Goal: Use online tool/utility: Utilize a website feature to perform a specific function

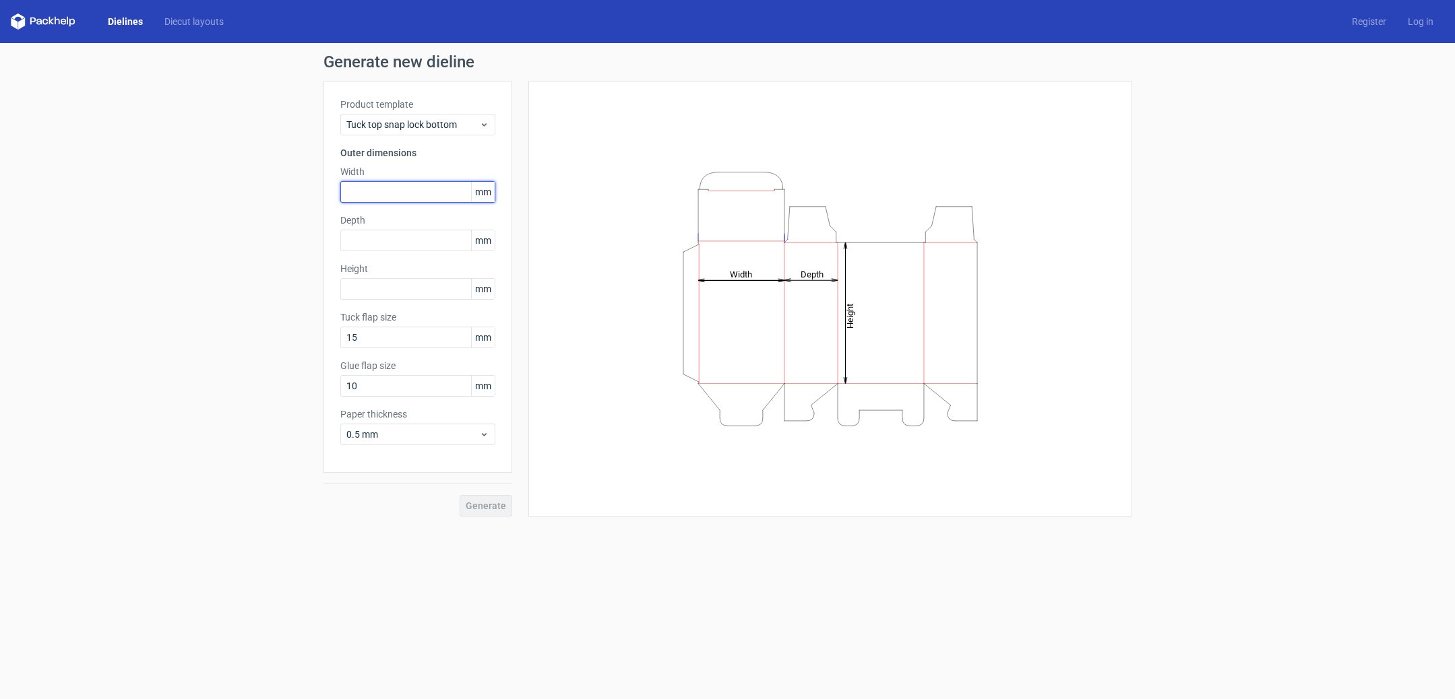
click at [402, 191] on input "text" at bounding box center [417, 192] width 155 height 22
type input "60"
click at [395, 242] on input "text" at bounding box center [417, 241] width 155 height 22
type input "3"
type input "60"
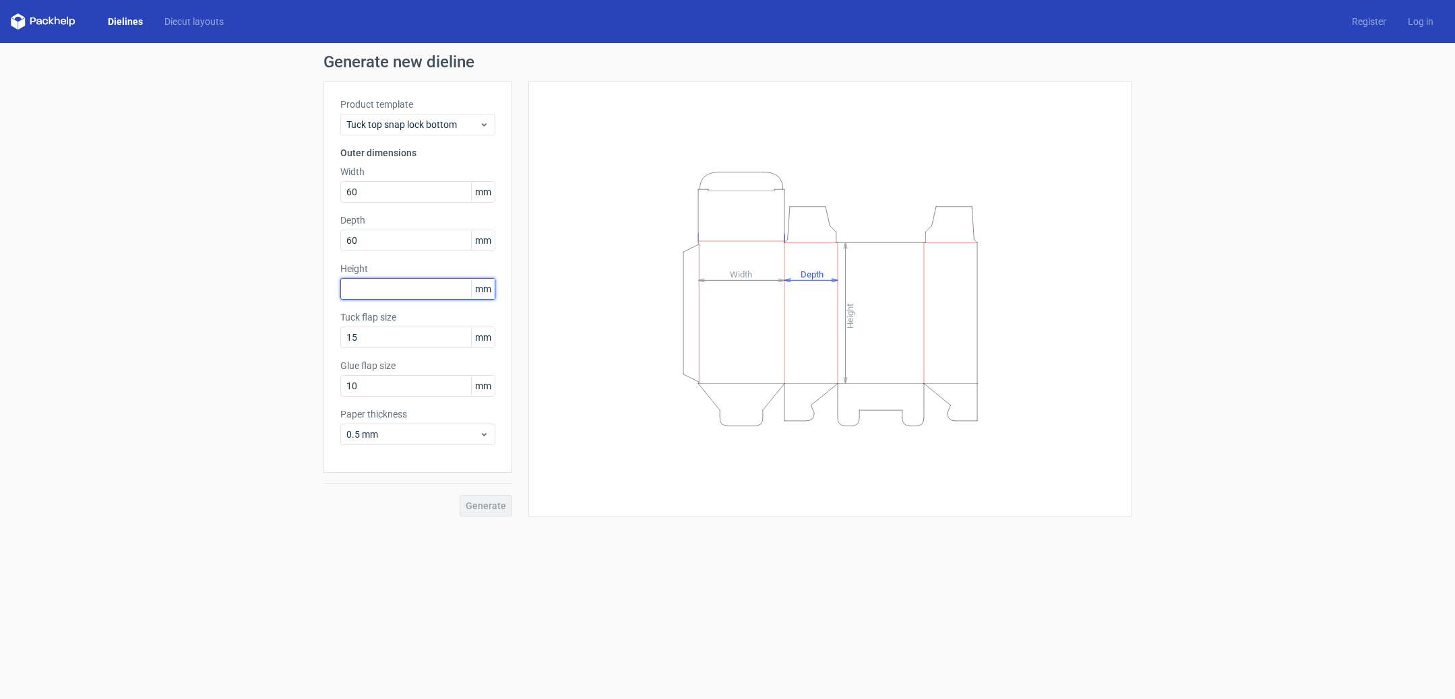
click at [391, 289] on input "text" at bounding box center [417, 289] width 155 height 22
type input "100"
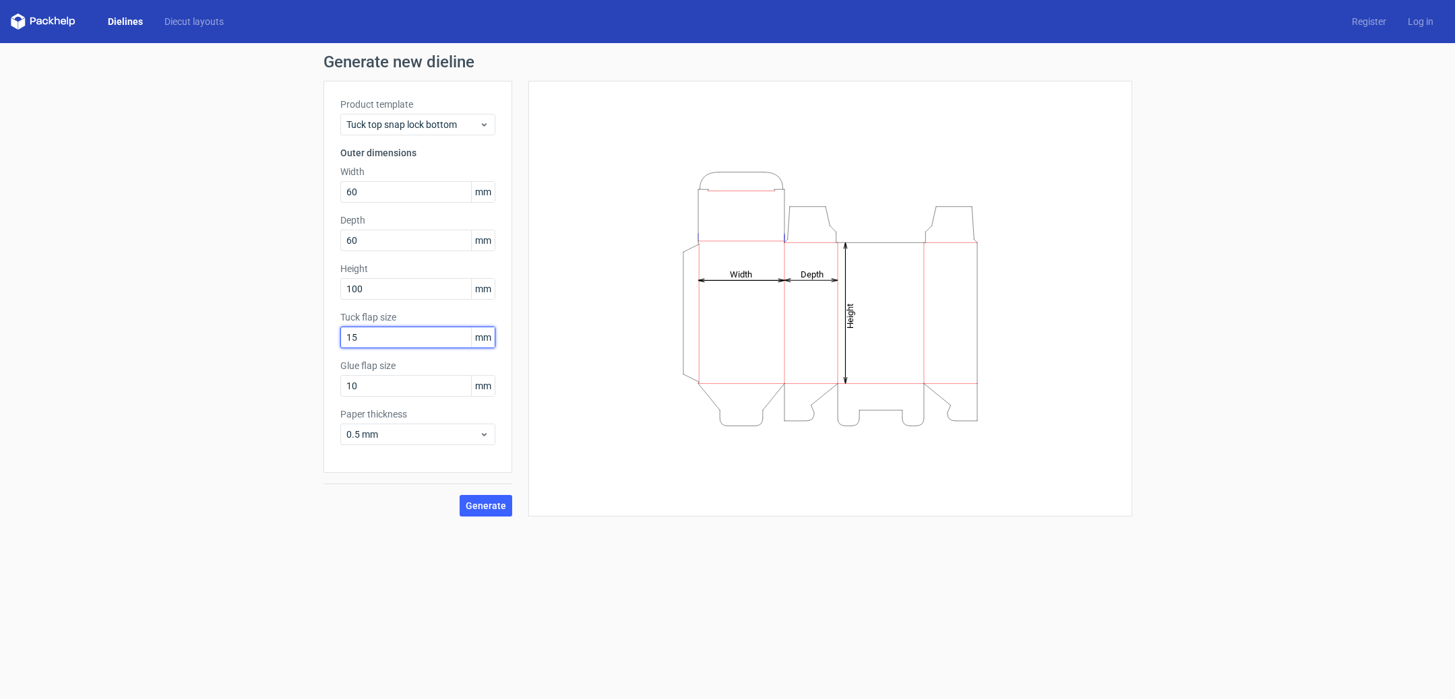
click at [364, 339] on input "15" at bounding box center [417, 338] width 155 height 22
click at [371, 387] on input "10" at bounding box center [417, 386] width 155 height 22
click at [191, 20] on link "Diecut layouts" at bounding box center [194, 21] width 81 height 13
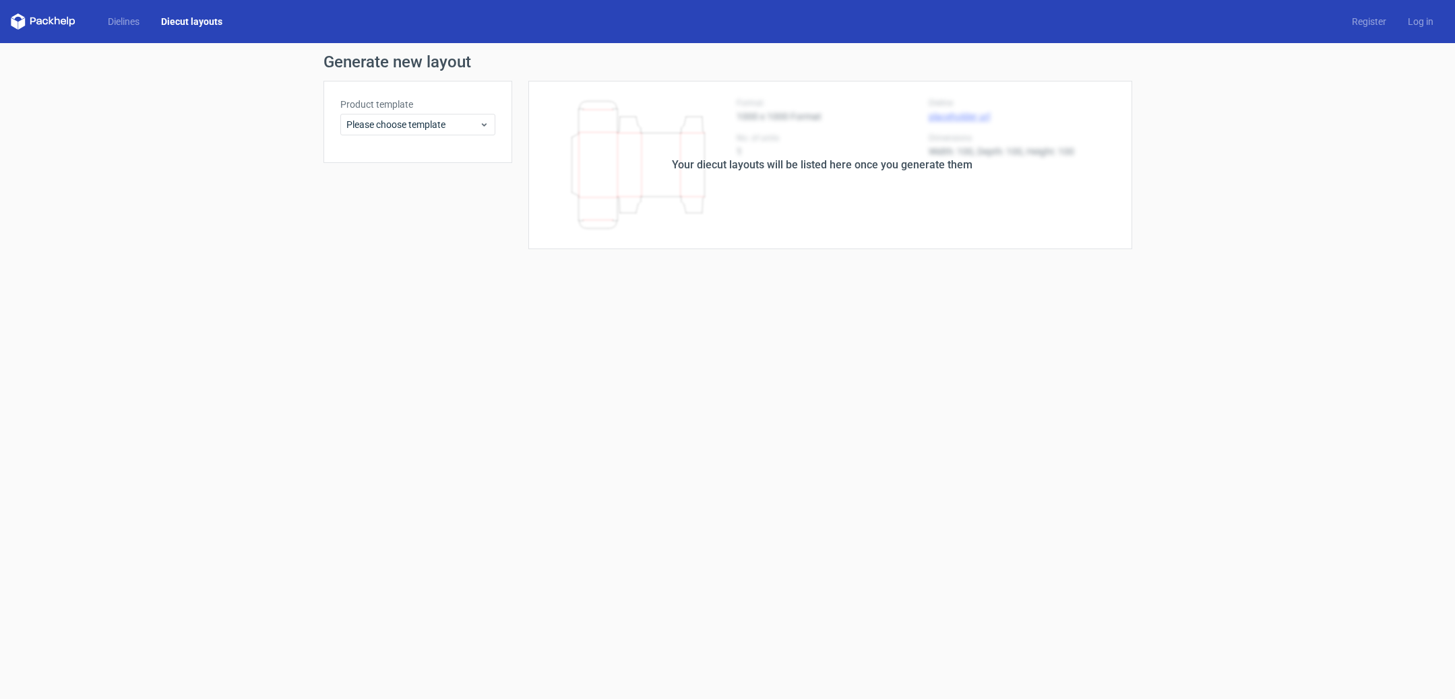
click at [784, 166] on div "Your diecut layouts will be listed here once you generate them" at bounding box center [822, 165] width 301 height 16
click at [407, 115] on div "Please choose template" at bounding box center [417, 125] width 155 height 22
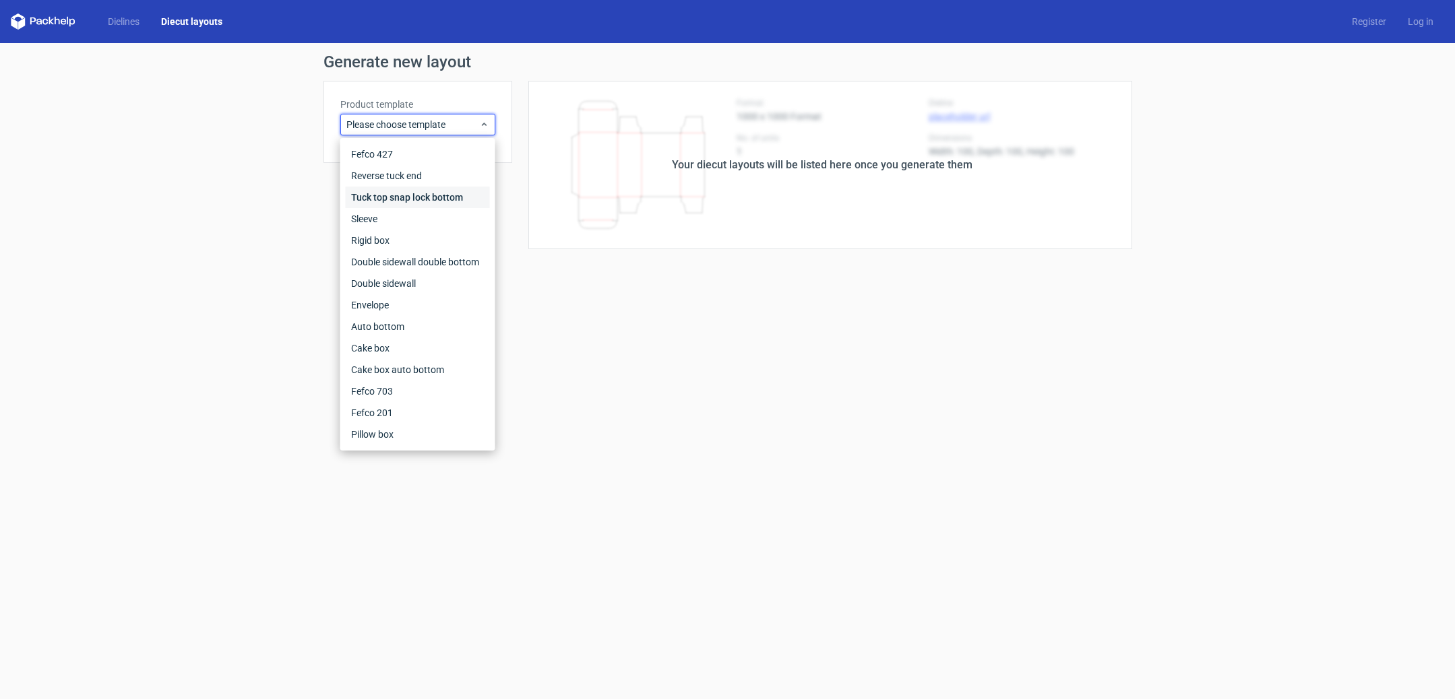
click at [433, 198] on div "Tuck top snap lock bottom" at bounding box center [418, 198] width 144 height 22
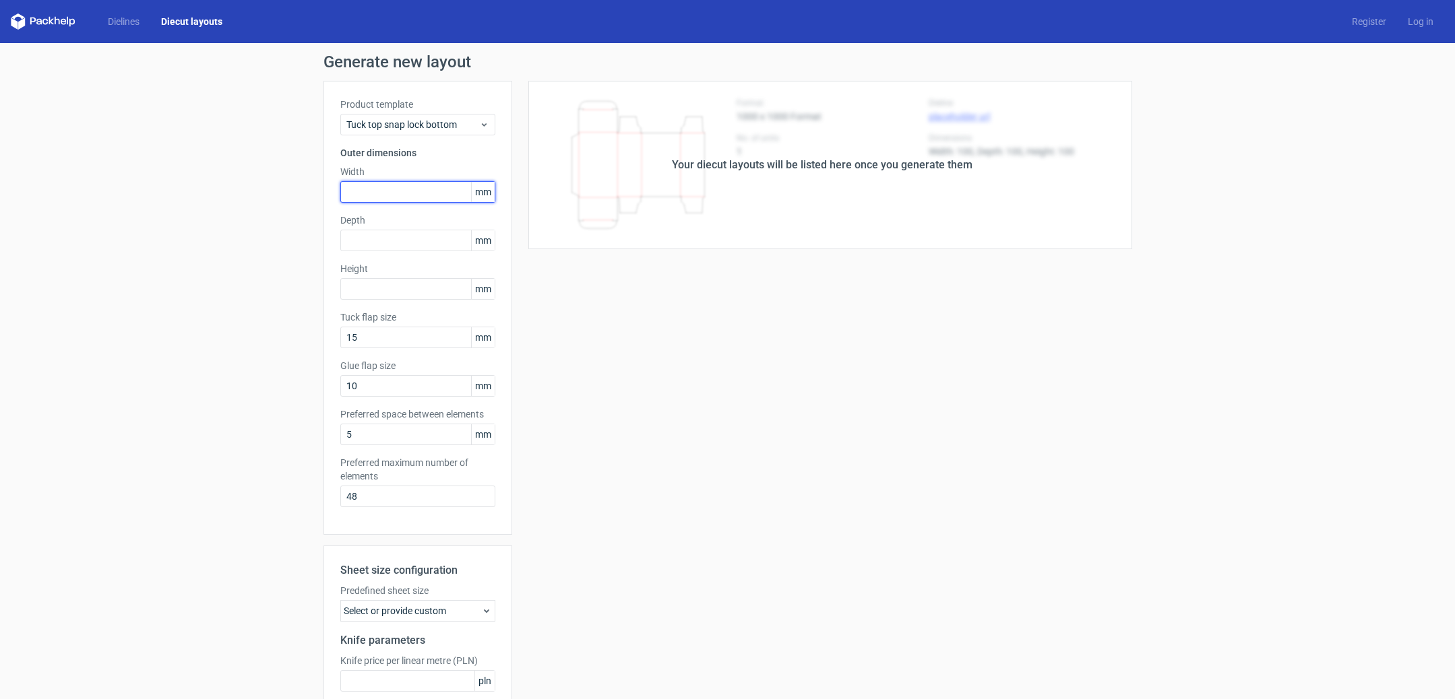
click at [430, 191] on input "text" at bounding box center [417, 192] width 155 height 22
type input "60"
click at [382, 248] on input "text" at bounding box center [417, 241] width 155 height 22
type input "60"
click at [396, 286] on input "text" at bounding box center [417, 289] width 155 height 22
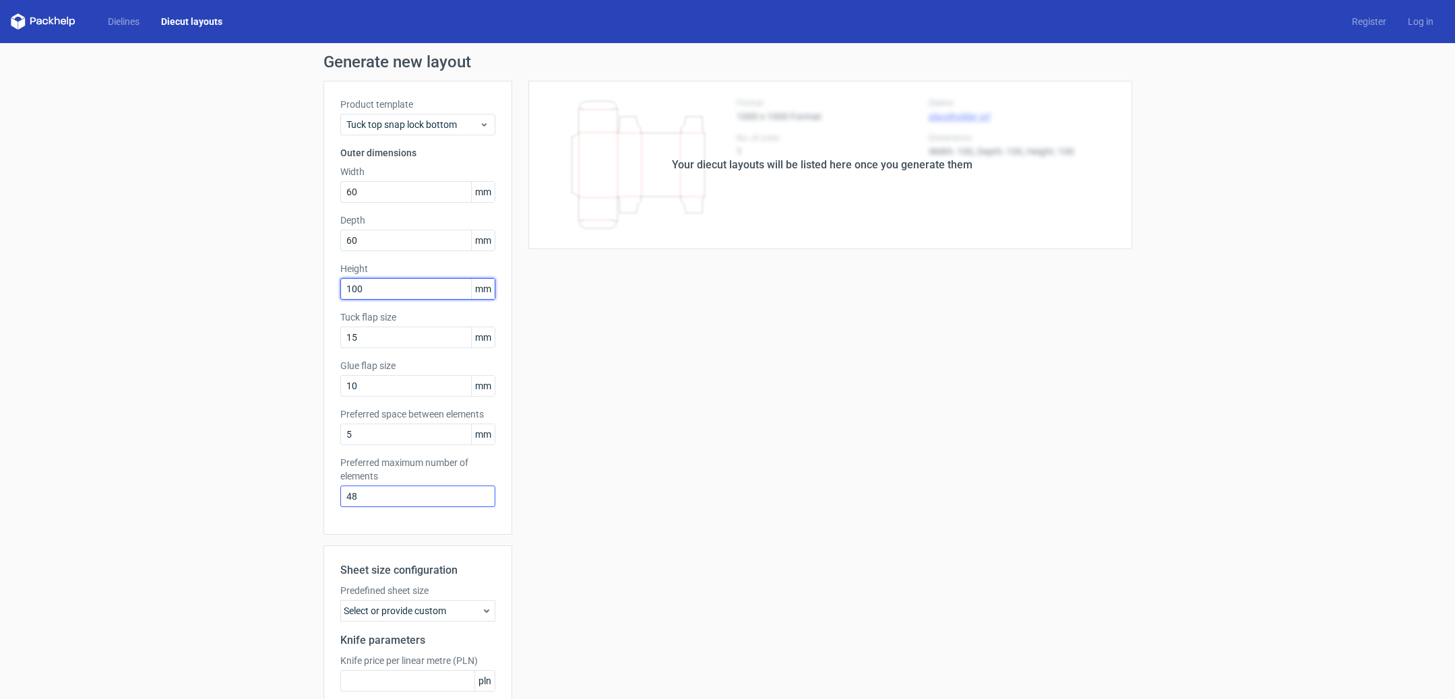
type input "100"
click at [406, 504] on input "48" at bounding box center [417, 497] width 155 height 22
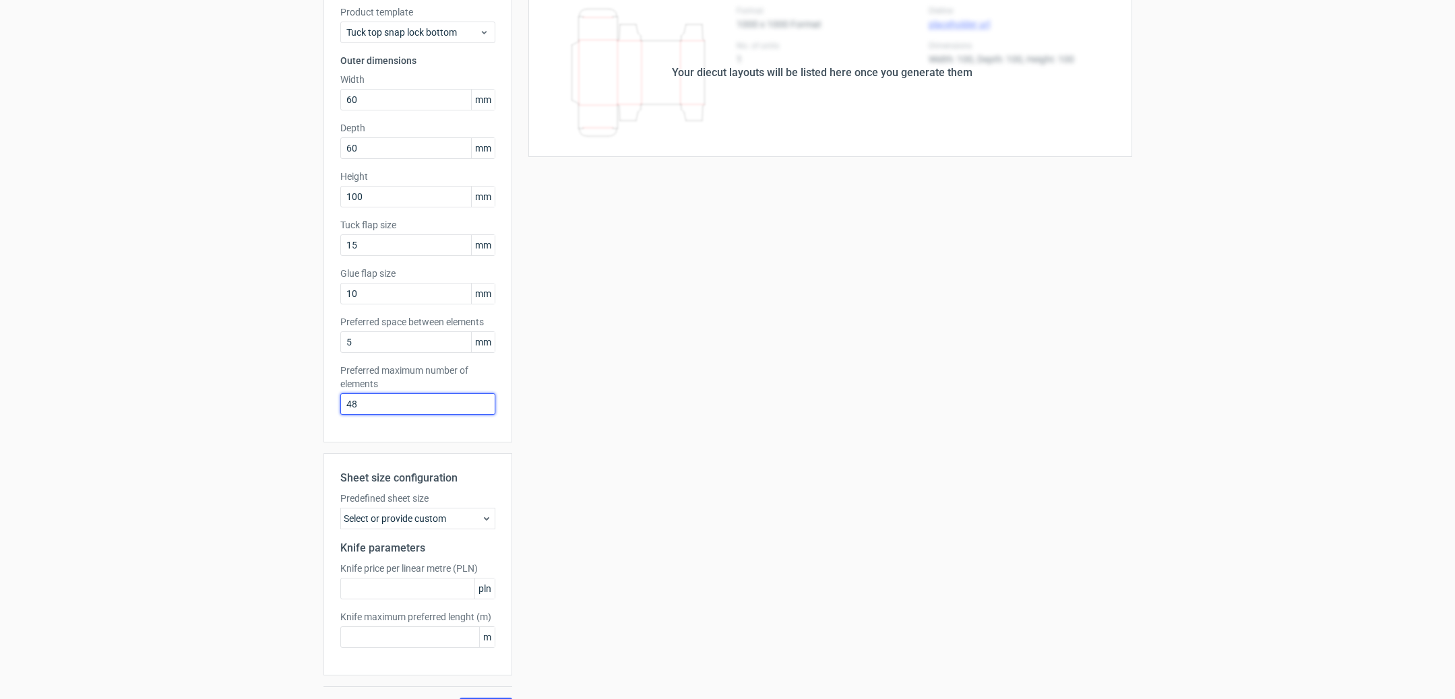
scroll to position [92, 0]
click at [418, 513] on div "Select or provide custom" at bounding box center [417, 520] width 155 height 22
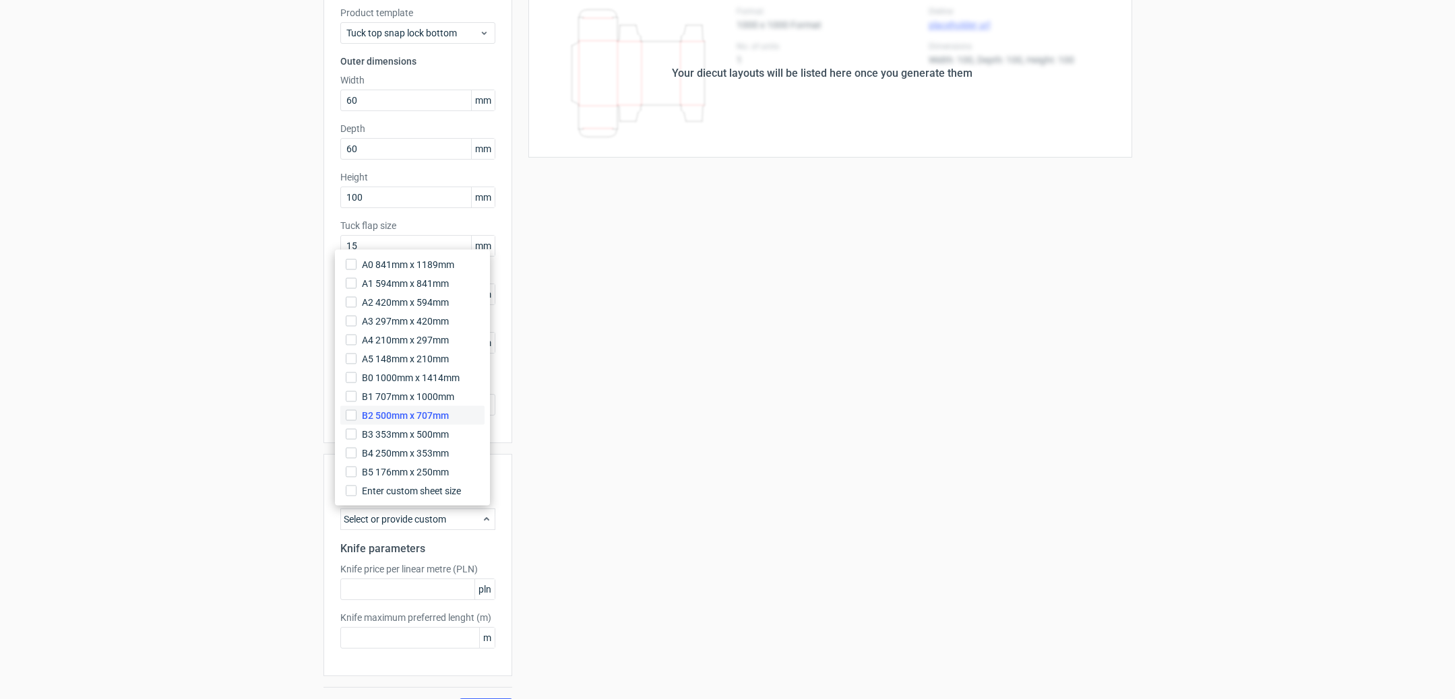
click at [411, 411] on span "B2 500mm x 707mm" at bounding box center [405, 415] width 87 height 13
click at [356, 411] on input "B2 500mm x 707mm" at bounding box center [351, 415] width 11 height 11
click at [742, 82] on div "Your diecut layouts will be listed here once you generate them" at bounding box center [822, 73] width 620 height 168
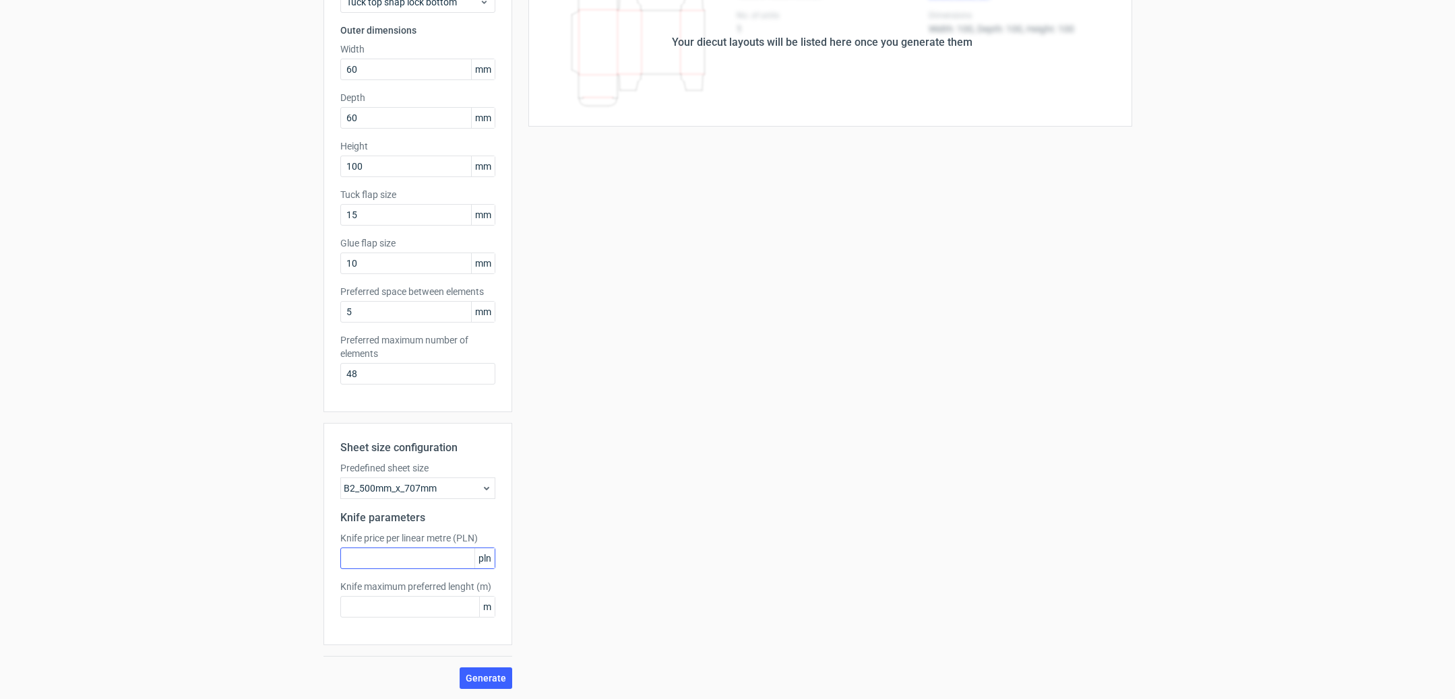
scroll to position [123, 0]
click at [480, 679] on span "Generate" at bounding box center [486, 677] width 40 height 9
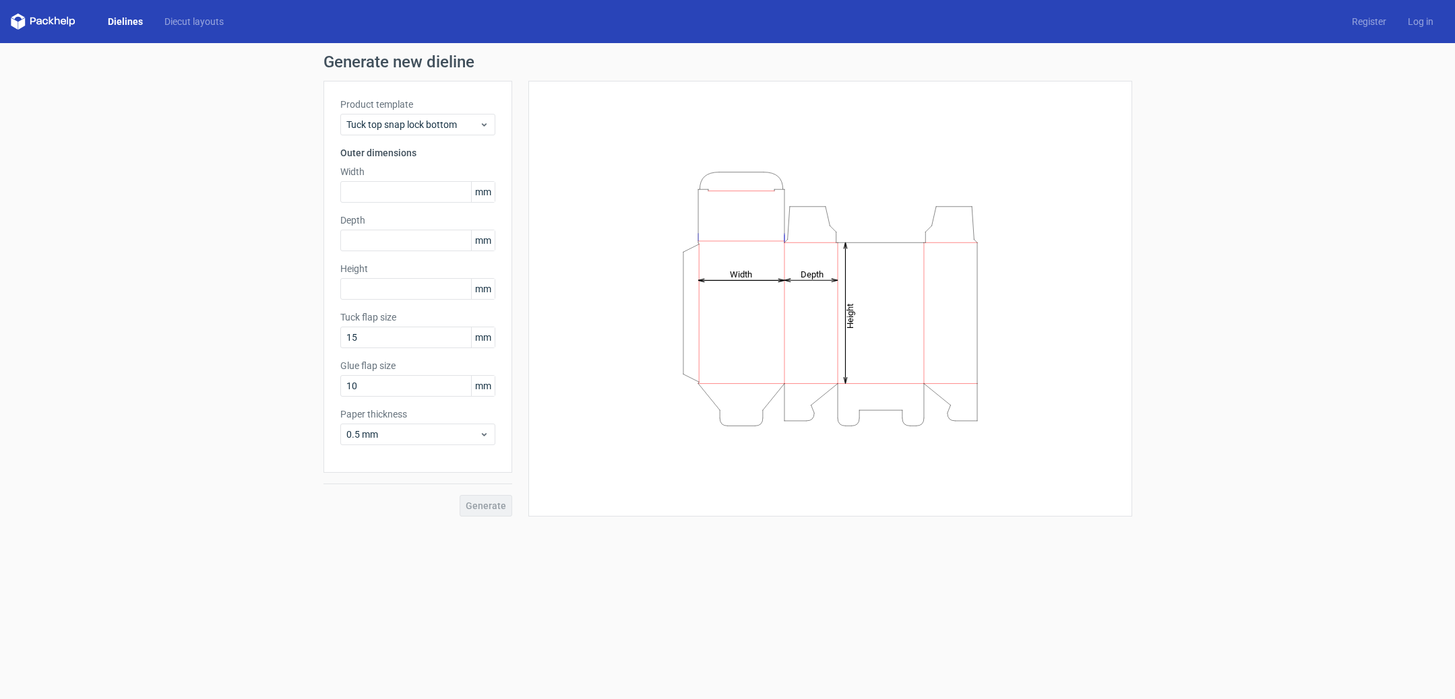
click at [128, 18] on link "Dielines" at bounding box center [125, 21] width 57 height 13
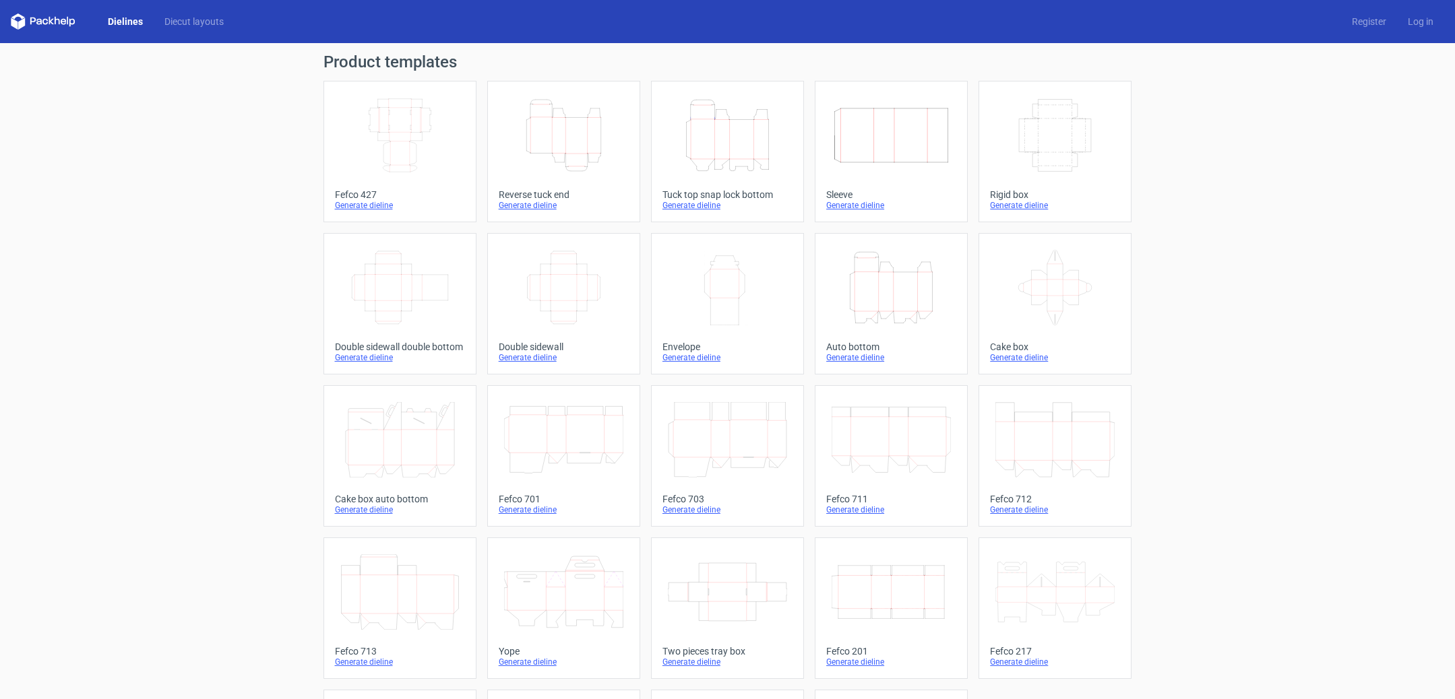
click at [541, 208] on div "Generate dieline" at bounding box center [564, 205] width 130 height 11
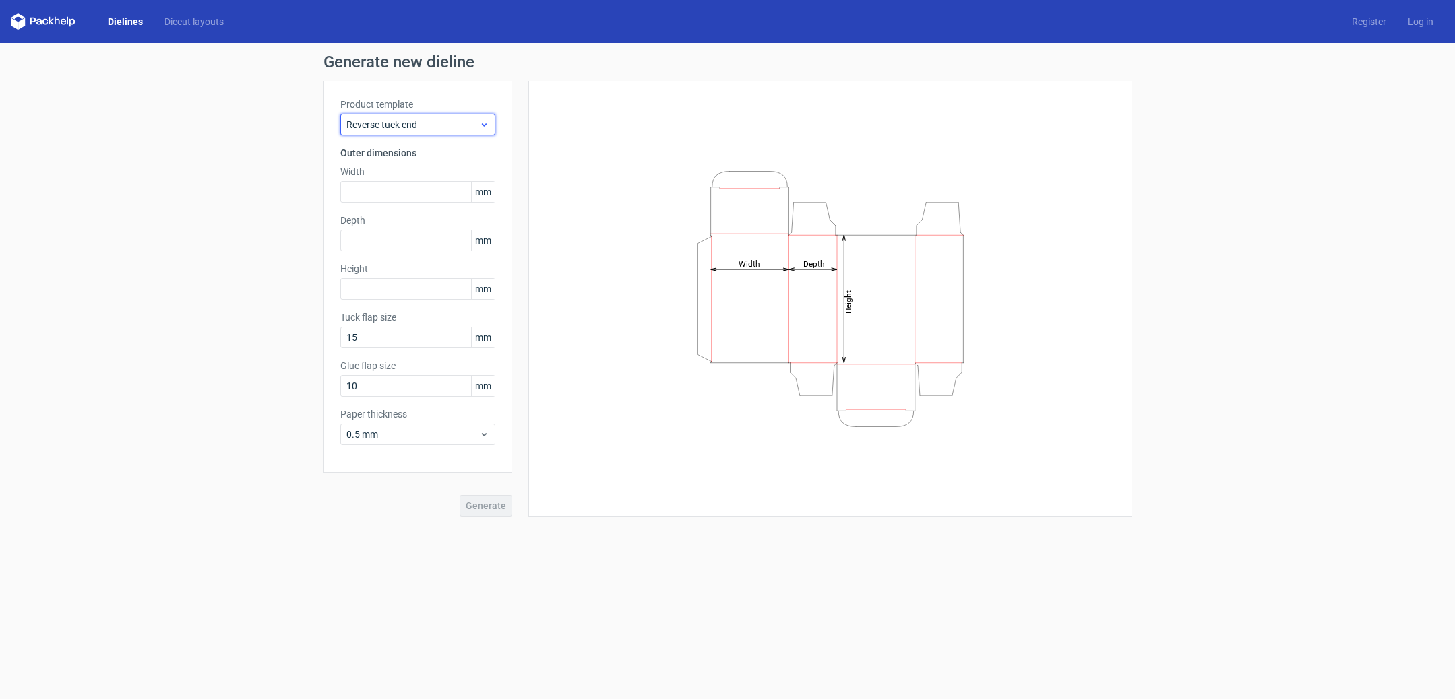
click at [425, 129] on span "Reverse tuck end" at bounding box center [412, 124] width 133 height 13
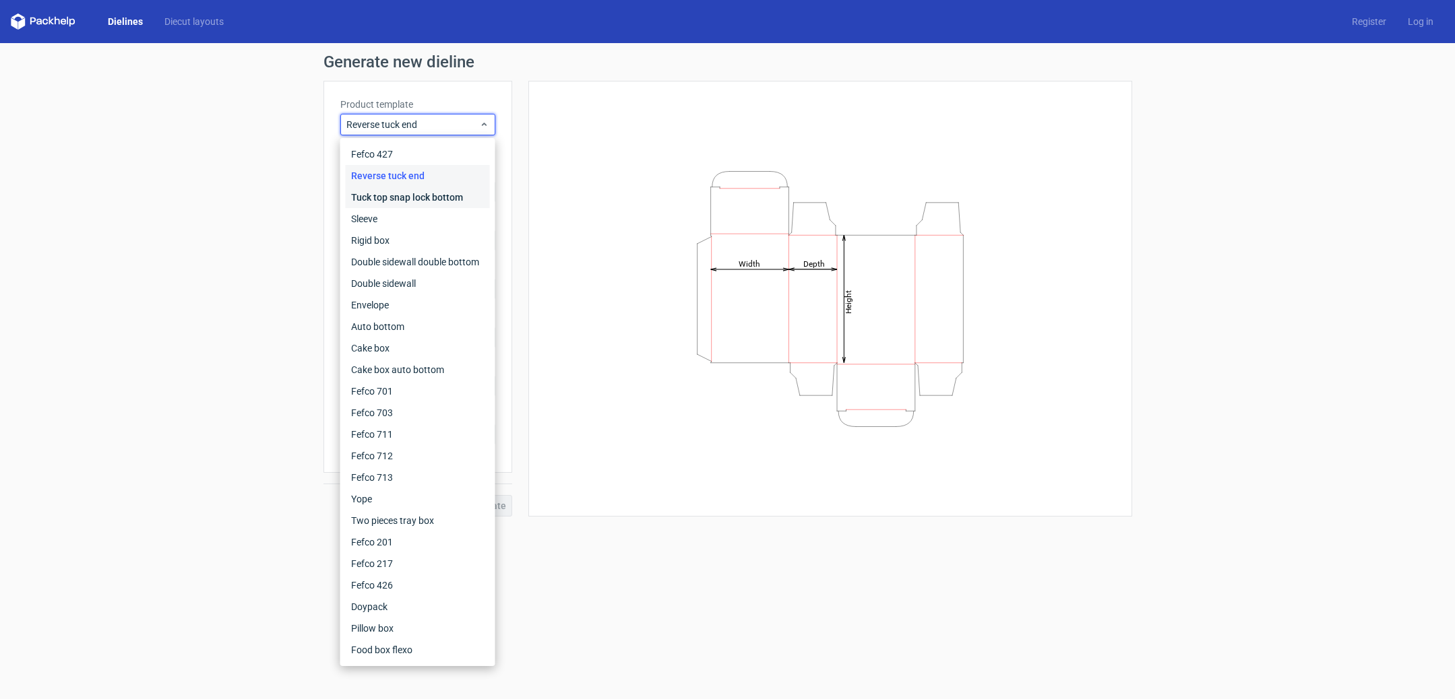
click at [422, 203] on div "Tuck top snap lock bottom" at bounding box center [418, 198] width 144 height 22
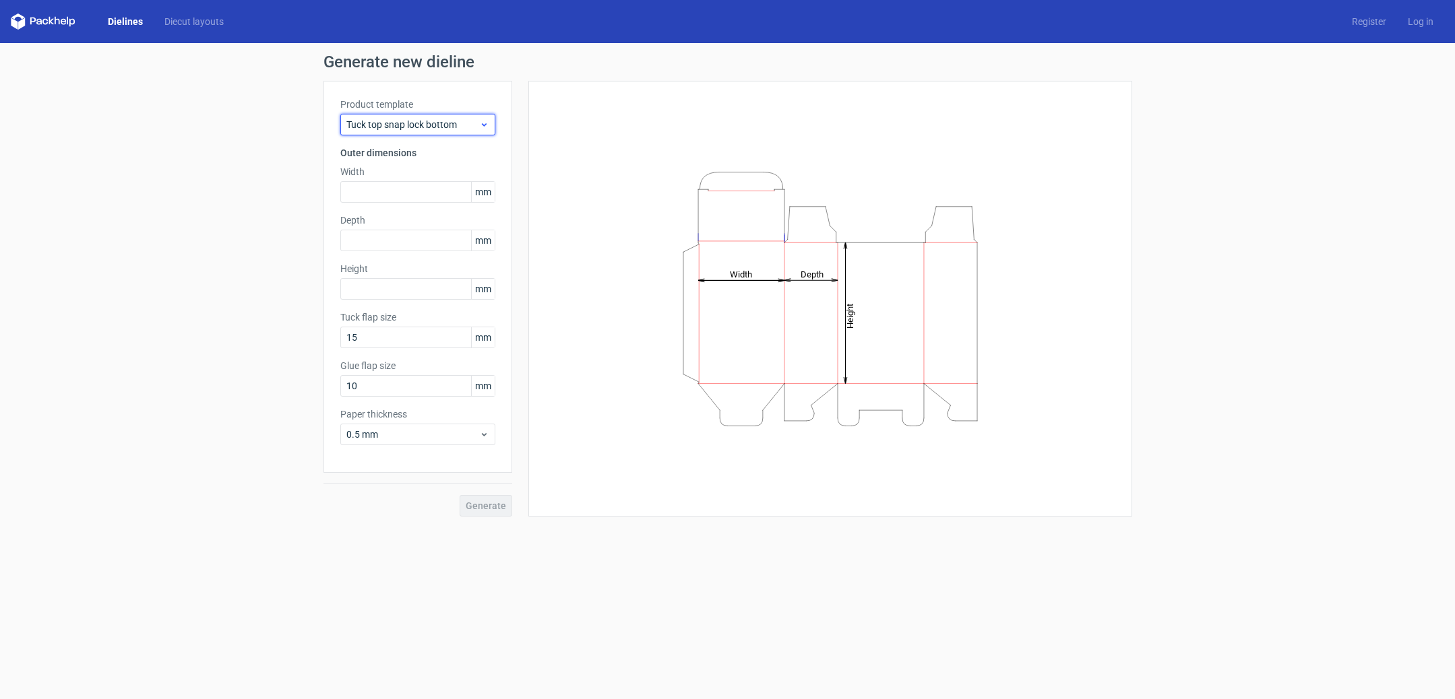
click at [435, 122] on span "Tuck top snap lock bottom" at bounding box center [412, 124] width 133 height 13
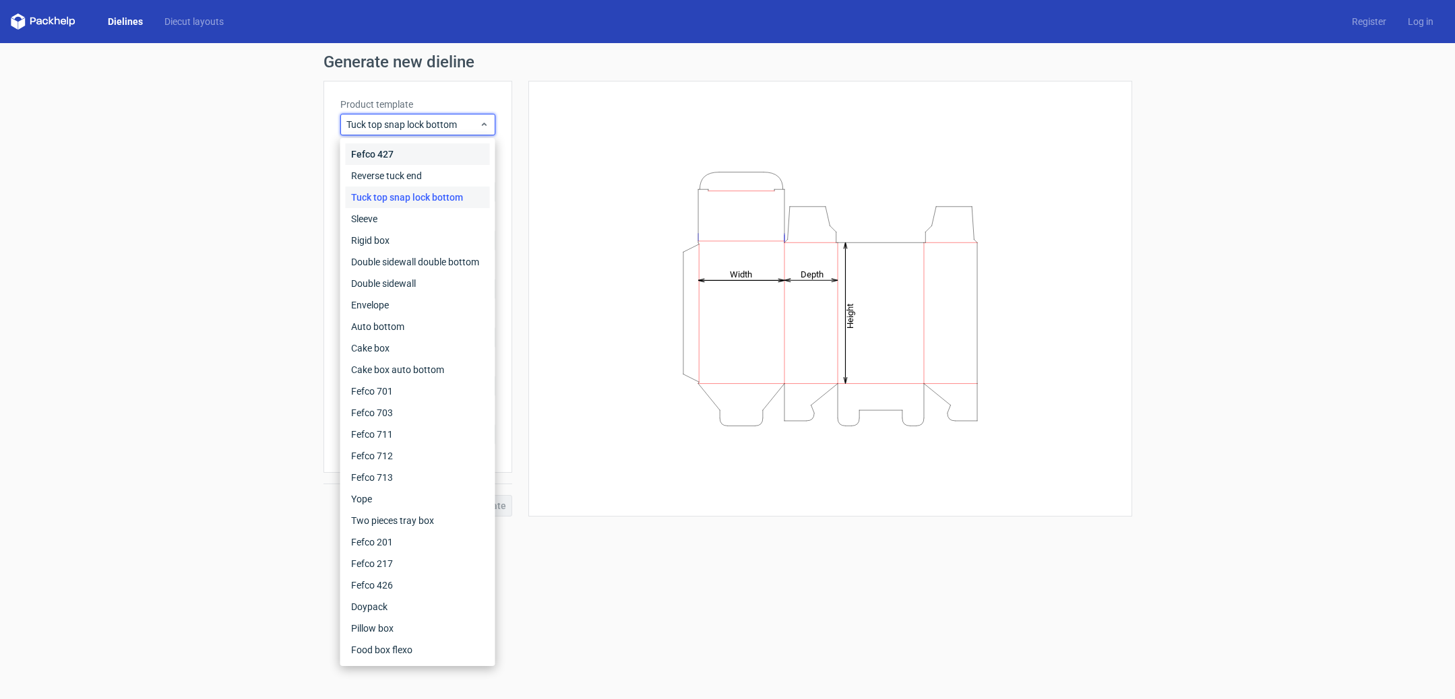
click at [399, 152] on div "Fefco 427" at bounding box center [418, 155] width 144 height 22
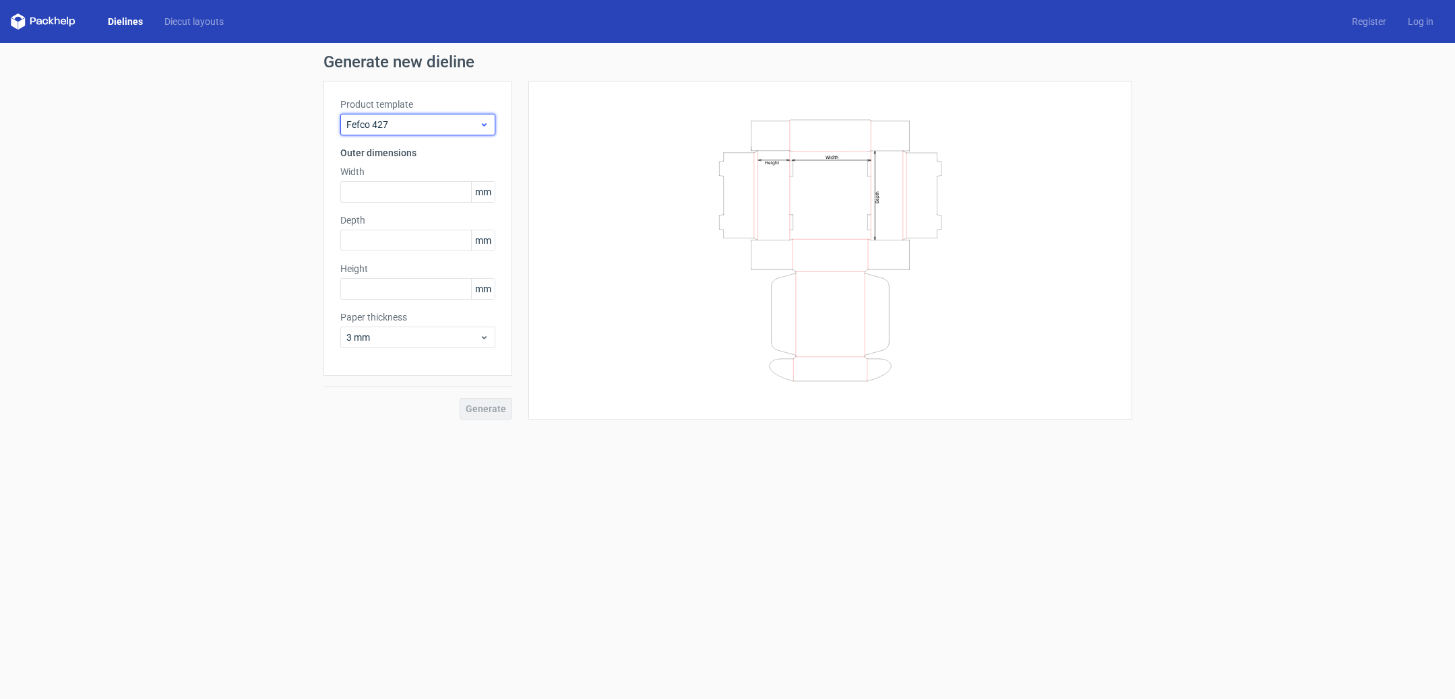
click at [427, 117] on div "Fefco 427" at bounding box center [417, 125] width 155 height 22
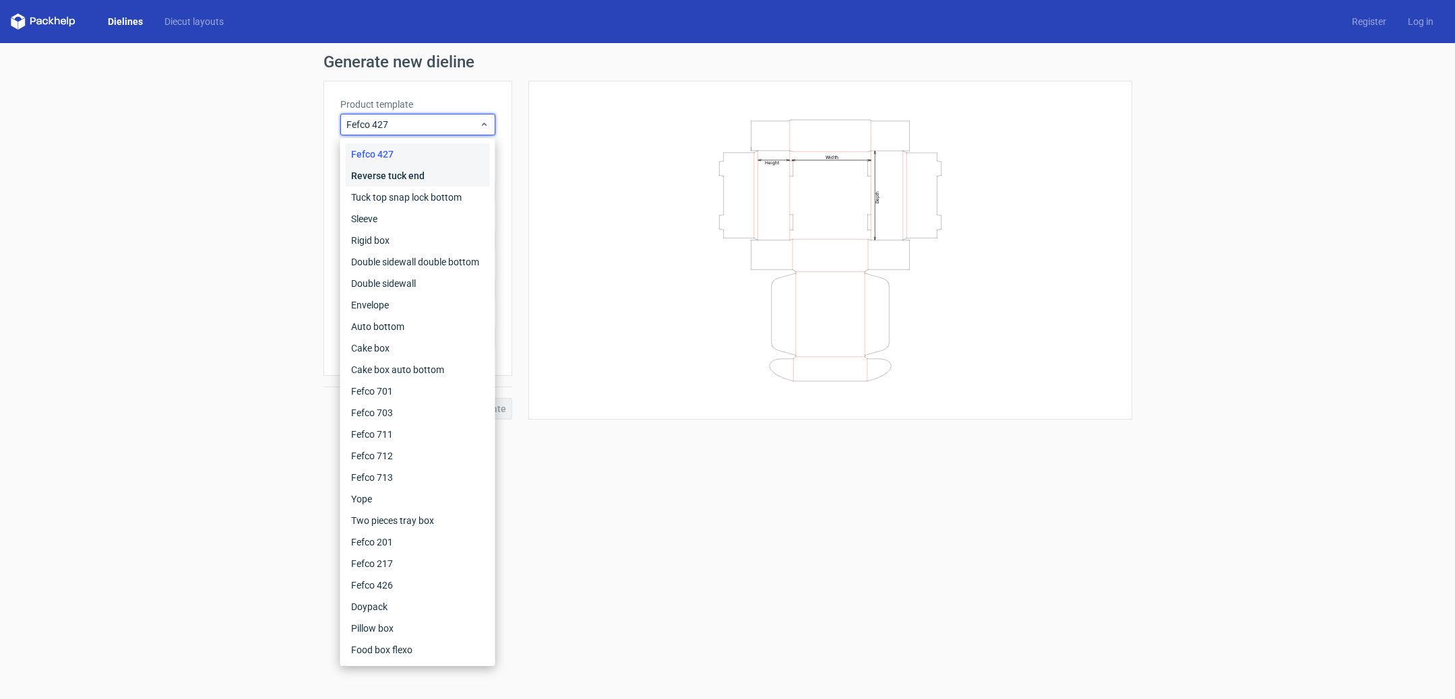
click at [410, 177] on div "Reverse tuck end" at bounding box center [418, 176] width 144 height 22
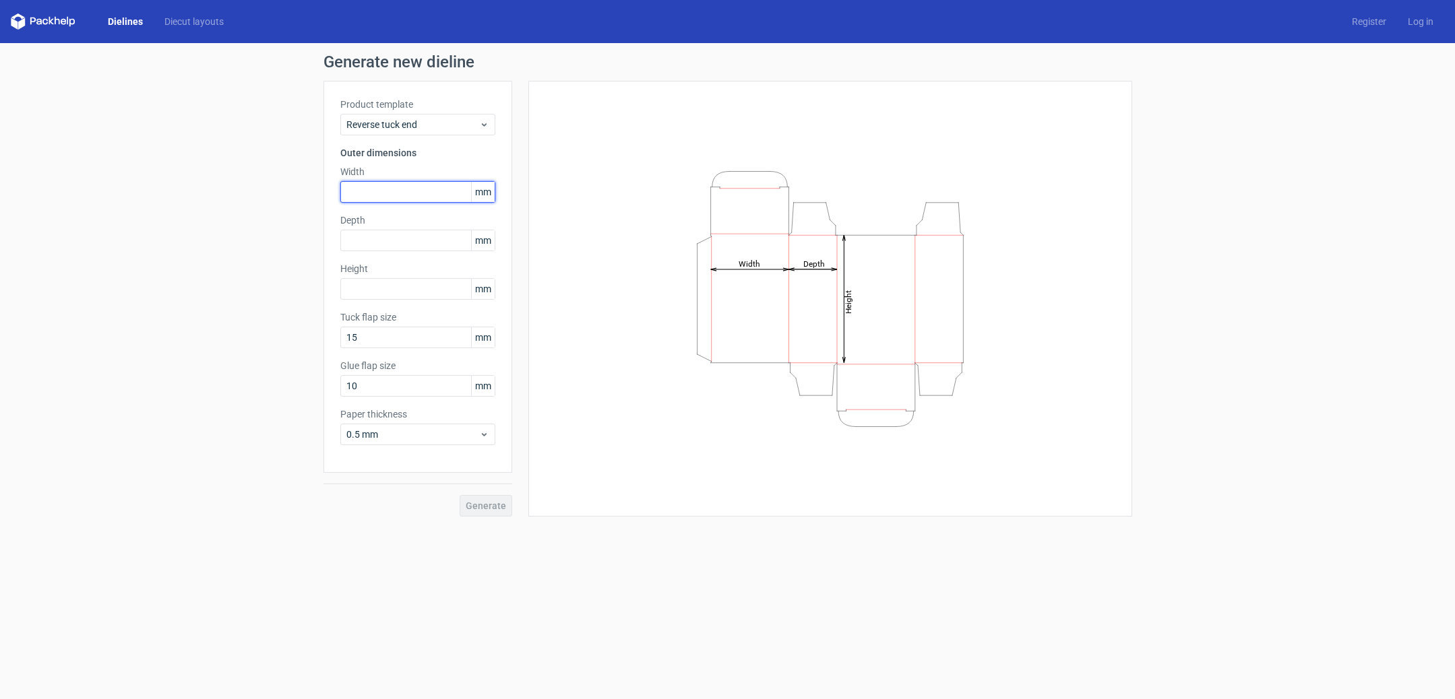
click at [404, 190] on input "text" at bounding box center [417, 192] width 155 height 22
click at [803, 273] on icon "Height Depth Width" at bounding box center [830, 299] width 404 height 270
click at [385, 238] on input "text" at bounding box center [417, 241] width 155 height 22
type input "60"
click at [402, 192] on input "text" at bounding box center [417, 192] width 155 height 22
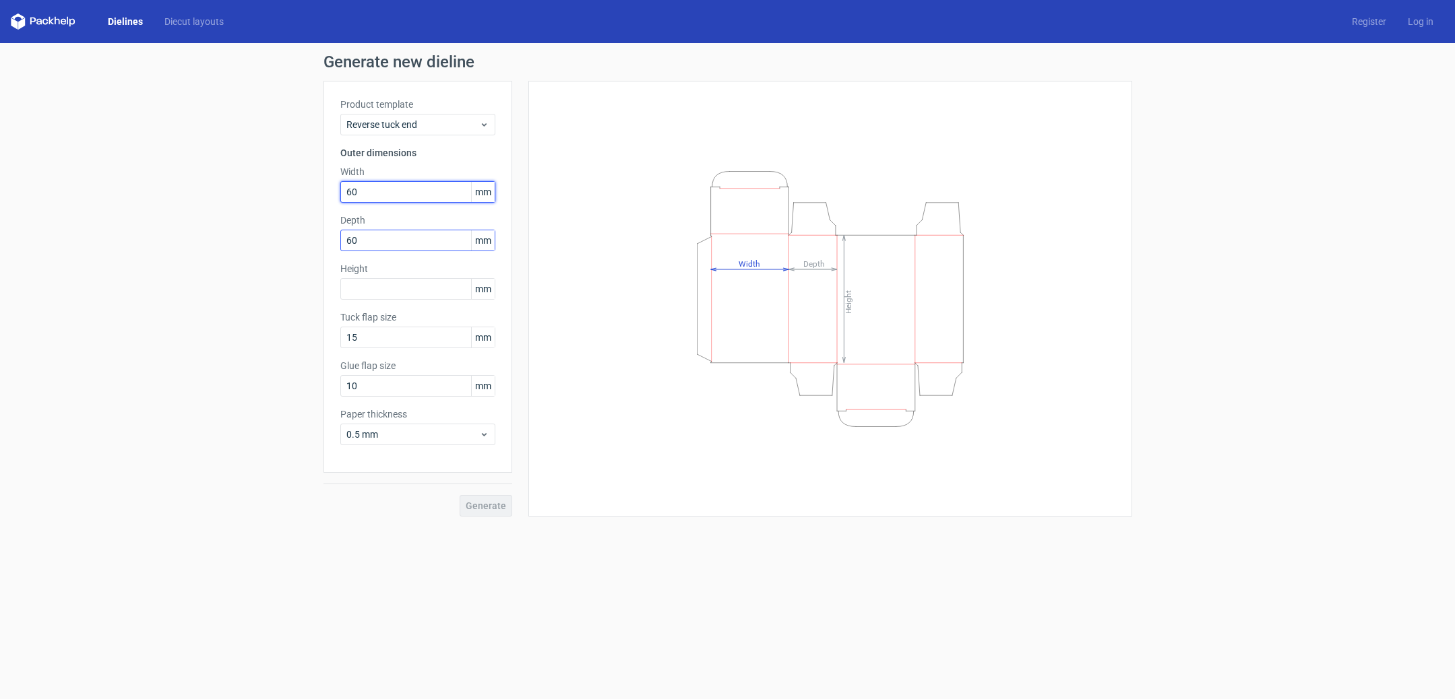
type input "60"
click at [390, 237] on input "60" at bounding box center [417, 241] width 155 height 22
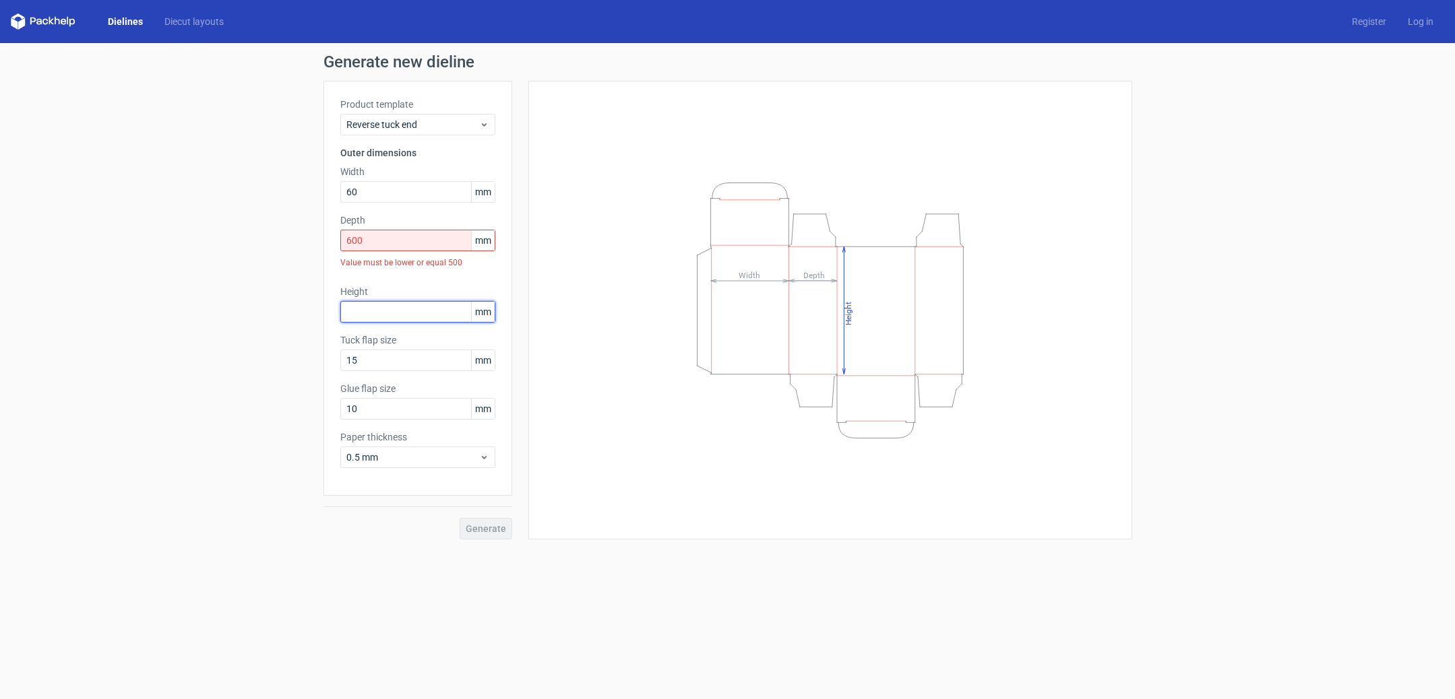
click at [398, 283] on div "Product template Reverse tuck end Outer dimensions Width 60 mm Depth 600 mm Val…" at bounding box center [417, 288] width 189 height 415
drag, startPoint x: 452, startPoint y: 245, endPoint x: 276, endPoint y: 225, distance: 176.9
click at [276, 225] on div "Generate new dieline Product template Reverse tuck end Outer dimensions Width 6…" at bounding box center [727, 296] width 1455 height 507
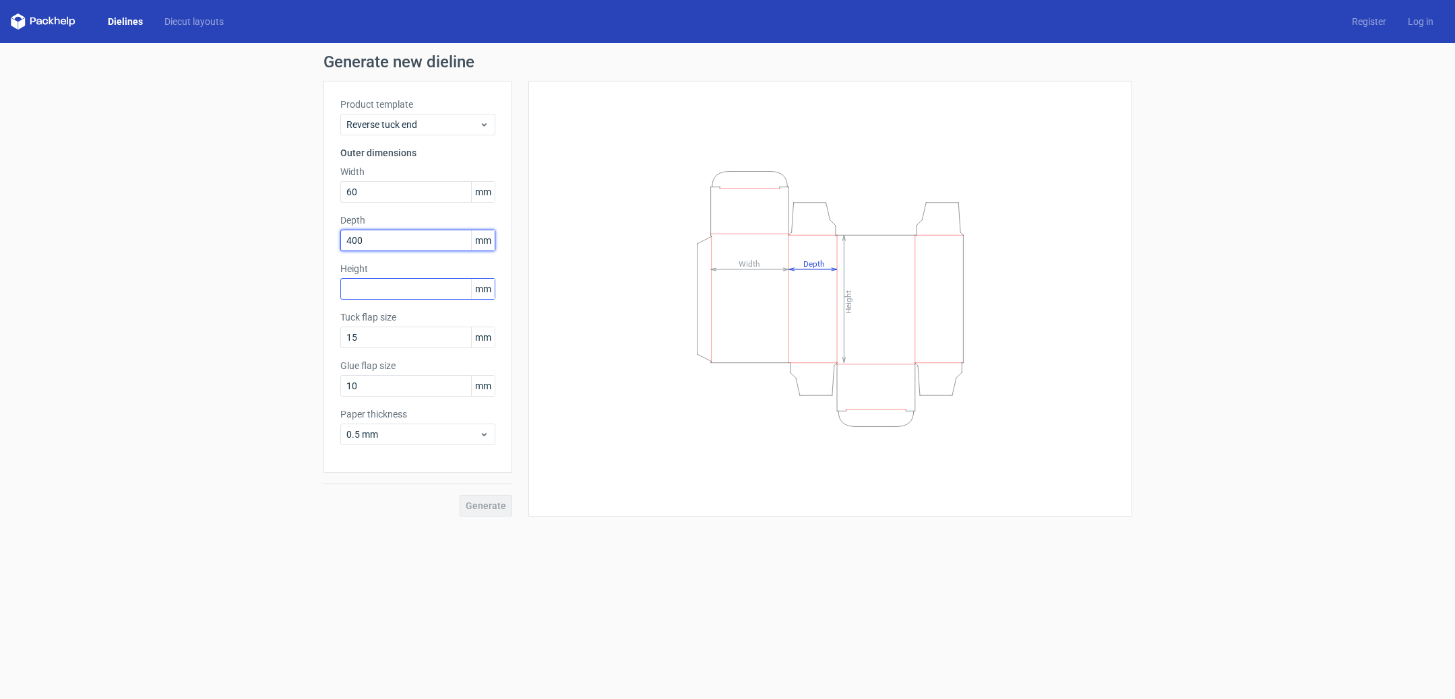
type input "400"
click at [367, 294] on input "text" at bounding box center [417, 289] width 155 height 22
